Goal: Task Accomplishment & Management: Manage account settings

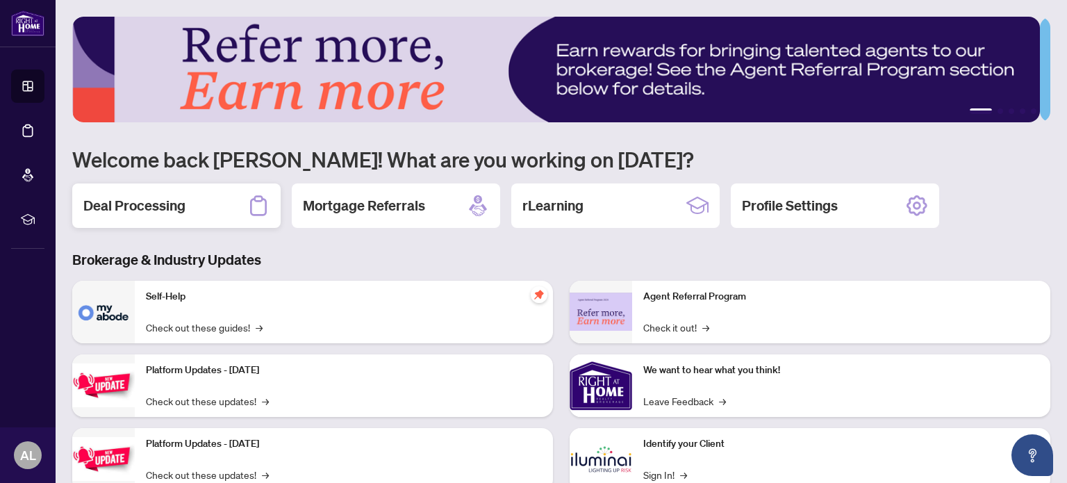
click at [183, 204] on h2 "Deal Processing" at bounding box center [134, 205] width 102 height 19
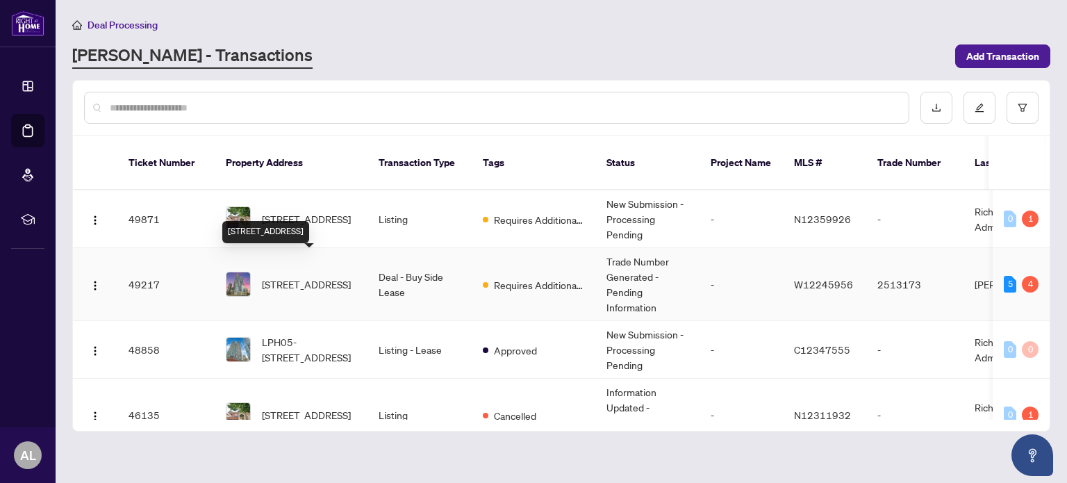
click at [304, 276] on span "[STREET_ADDRESS]" at bounding box center [306, 283] width 89 height 15
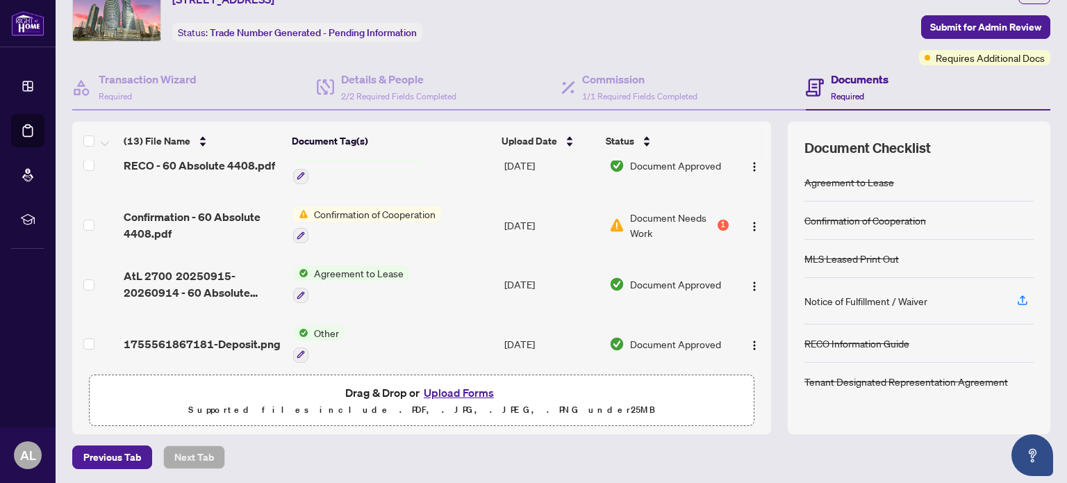
scroll to position [69, 0]
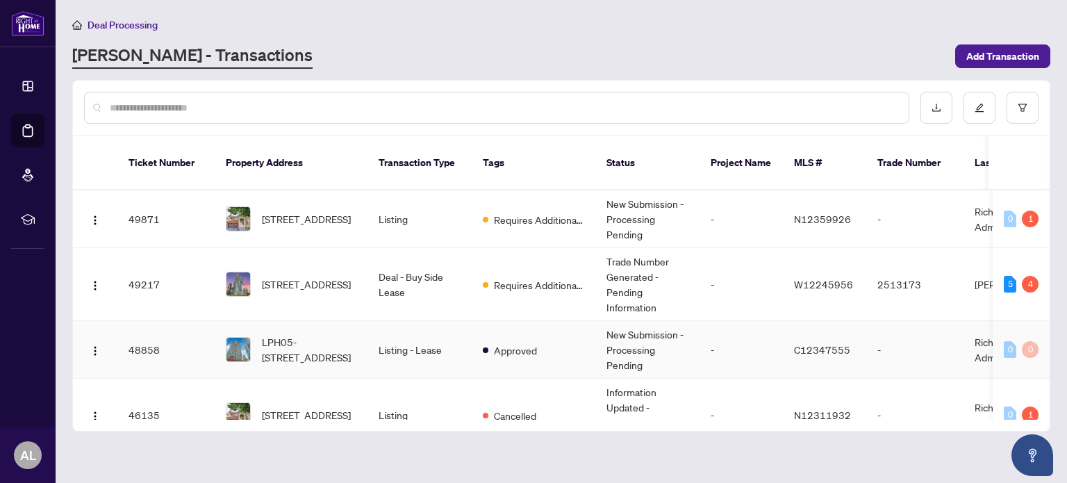
scroll to position [139, 0]
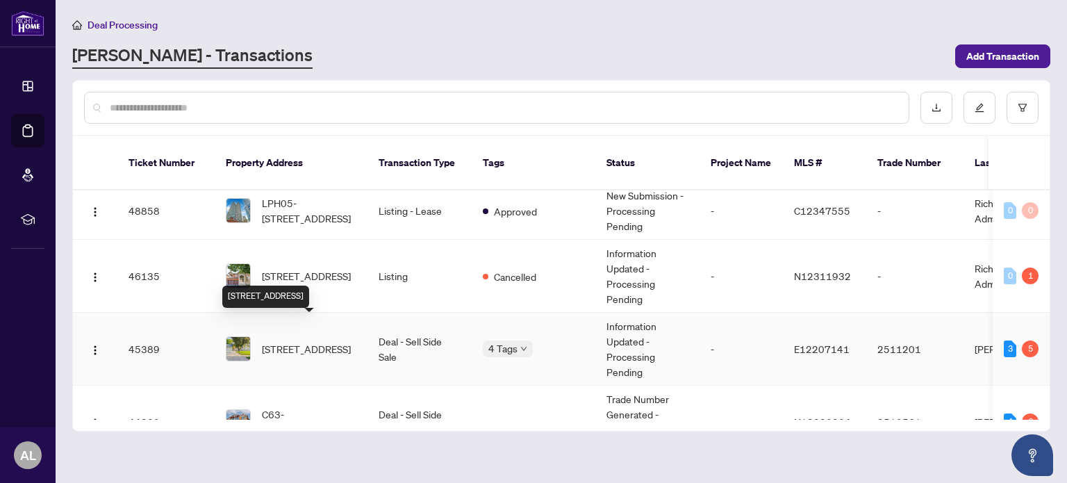
click at [320, 341] on span "[STREET_ADDRESS]" at bounding box center [306, 348] width 89 height 15
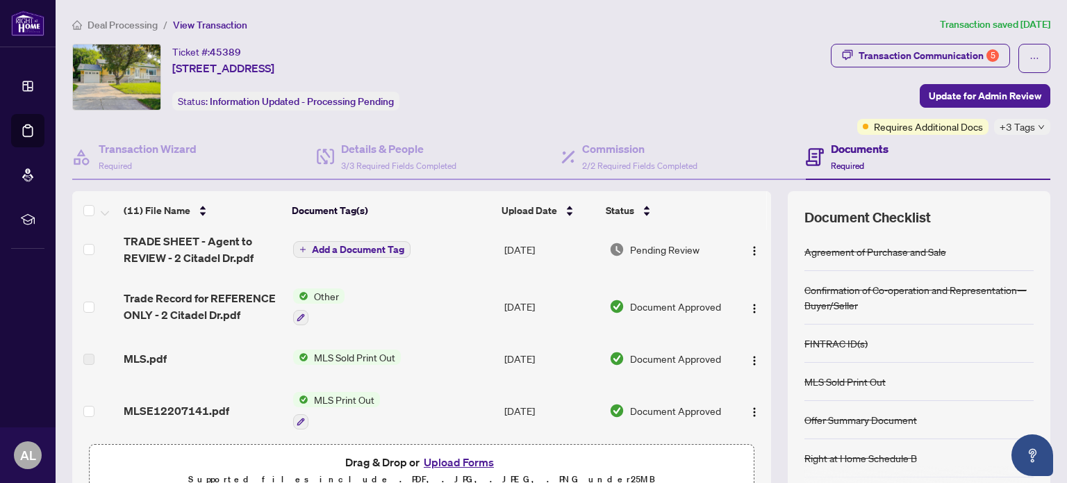
scroll to position [139, 0]
